Goal: Find contact information: Find contact information

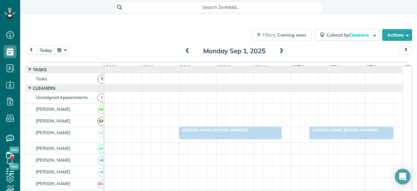
scroll to position [3, 3]
click at [147, 7] on span "Search ZenMaid…" at bounding box center [221, 7] width 198 height 7
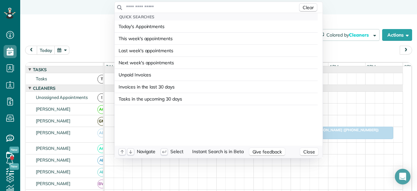
click at [136, 5] on input "text" at bounding box center [212, 7] width 172 height 7
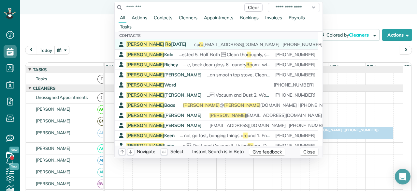
type input "********"
click at [165, 43] on span "Ro" at bounding box center [168, 44] width 6 height 6
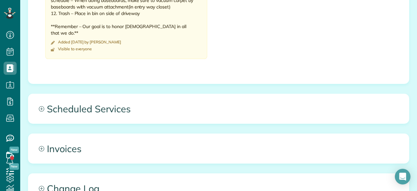
scroll to position [652, 0]
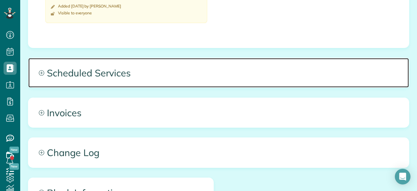
click at [162, 72] on span "Scheduled Services" at bounding box center [218, 72] width 381 height 29
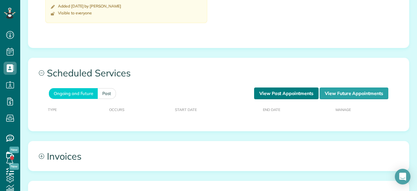
click at [284, 92] on link "View Past Appointments" at bounding box center [286, 93] width 65 height 12
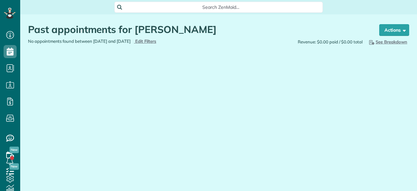
scroll to position [3, 3]
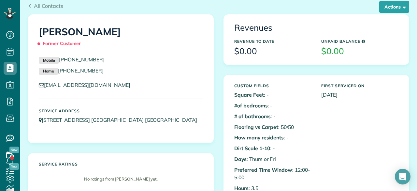
scroll to position [33, 0]
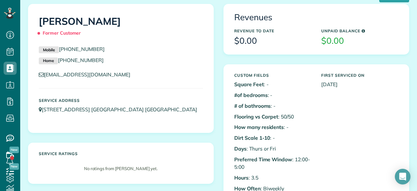
drag, startPoint x: 104, startPoint y: 51, endPoint x: 57, endPoint y: 51, distance: 47.3
click at [57, 51] on p "Mobile (817) 726-3313" at bounding box center [121, 49] width 164 height 8
copy link "(817) 726-3313"
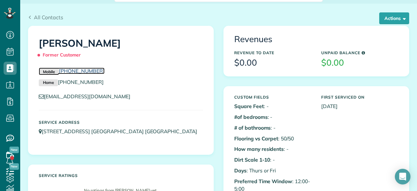
scroll to position [0, 0]
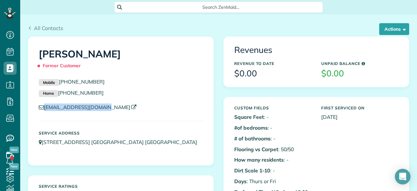
drag, startPoint x: 101, startPoint y: 112, endPoint x: 43, endPoint y: 110, distance: 58.1
click at [43, 111] on div "cprojas1990@yahoo.com" at bounding box center [121, 108] width 174 height 11
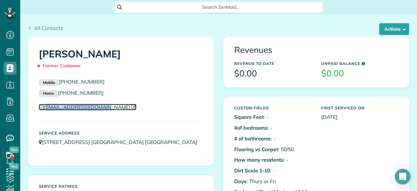
copy link "cprojas1990@yahoo.com"
